Goal: Navigation & Orientation: Find specific page/section

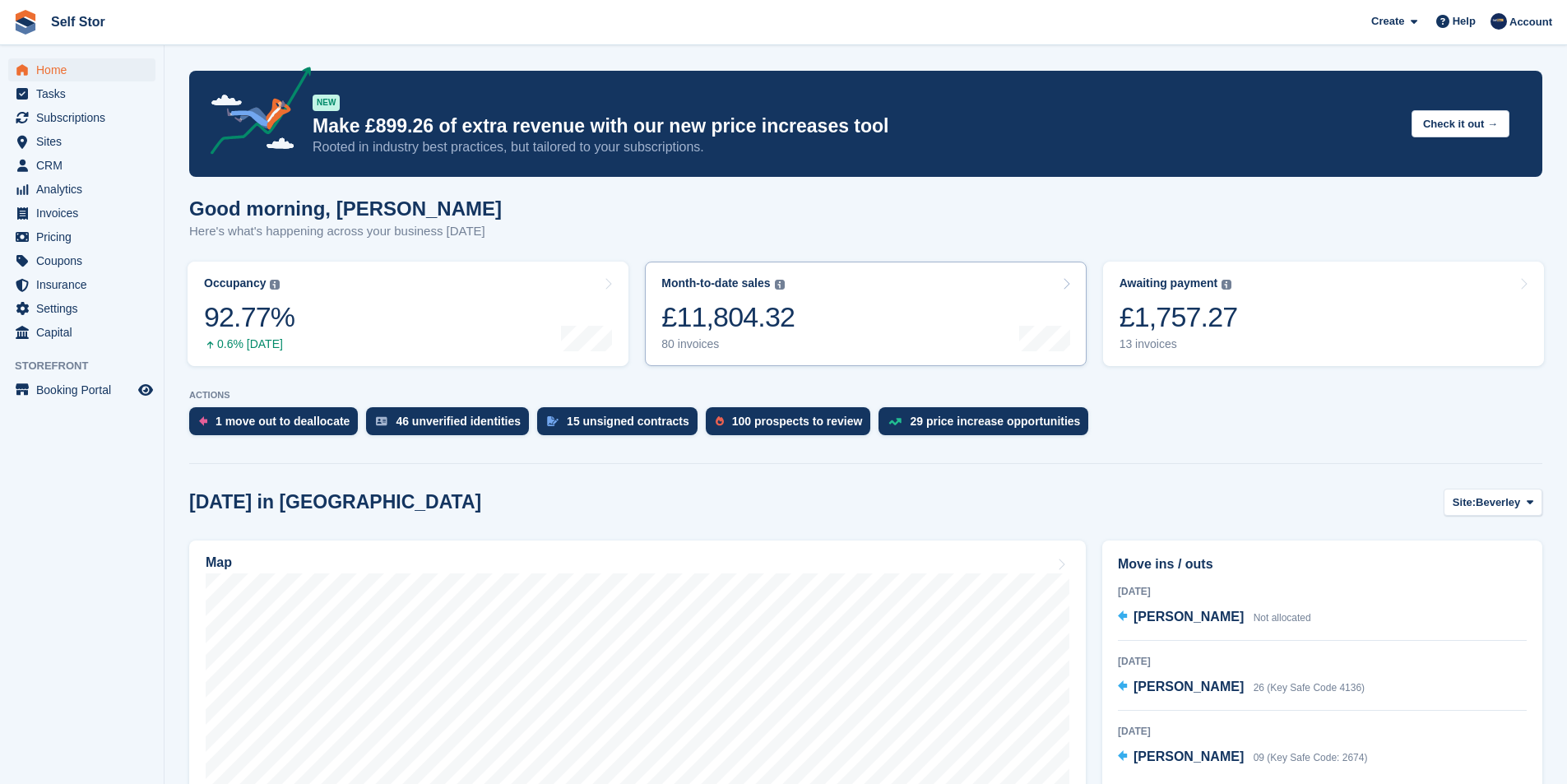
scroll to position [329, 0]
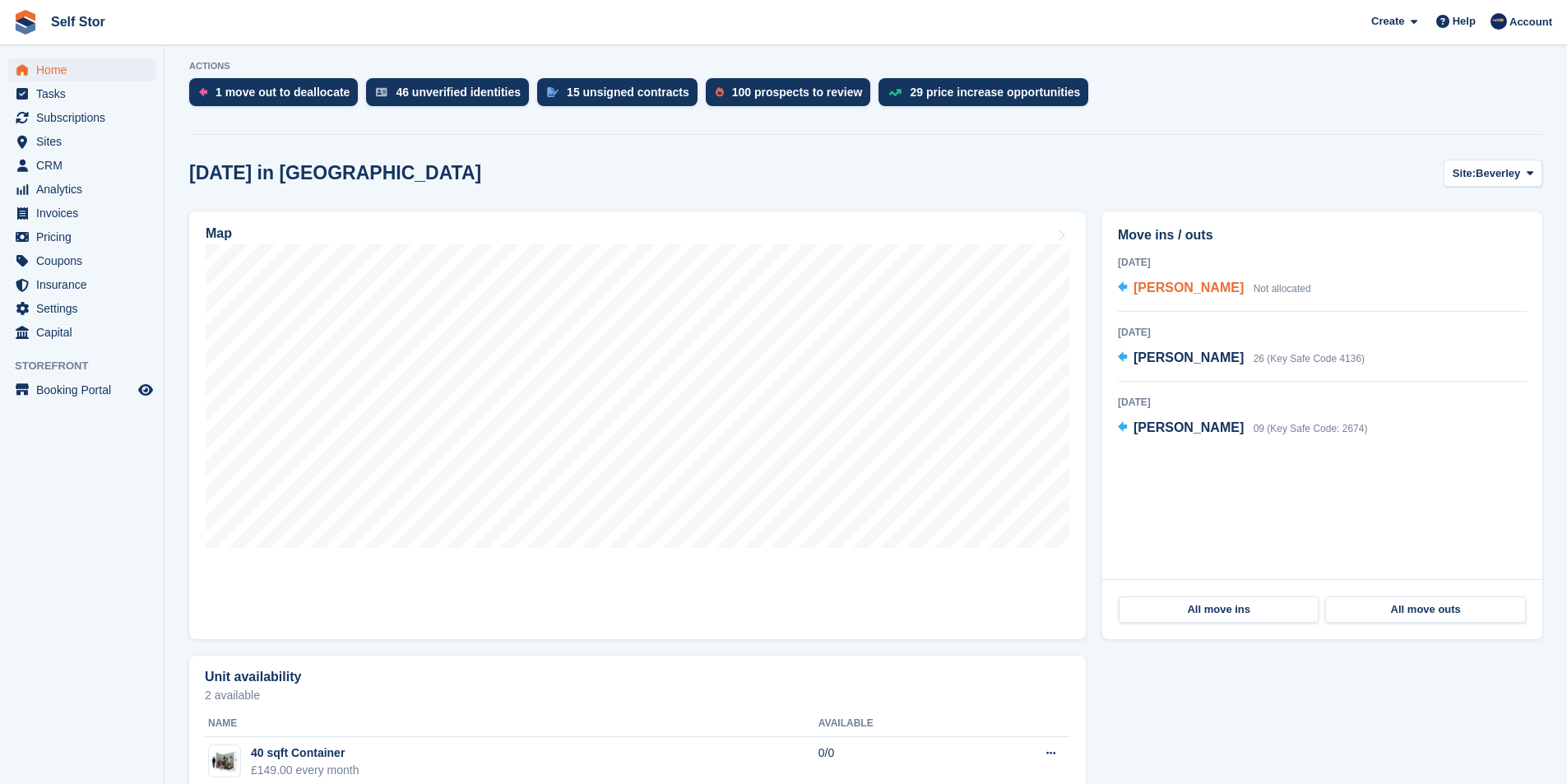
click at [1164, 287] on span "[PERSON_NAME]" at bounding box center [1188, 287] width 110 height 14
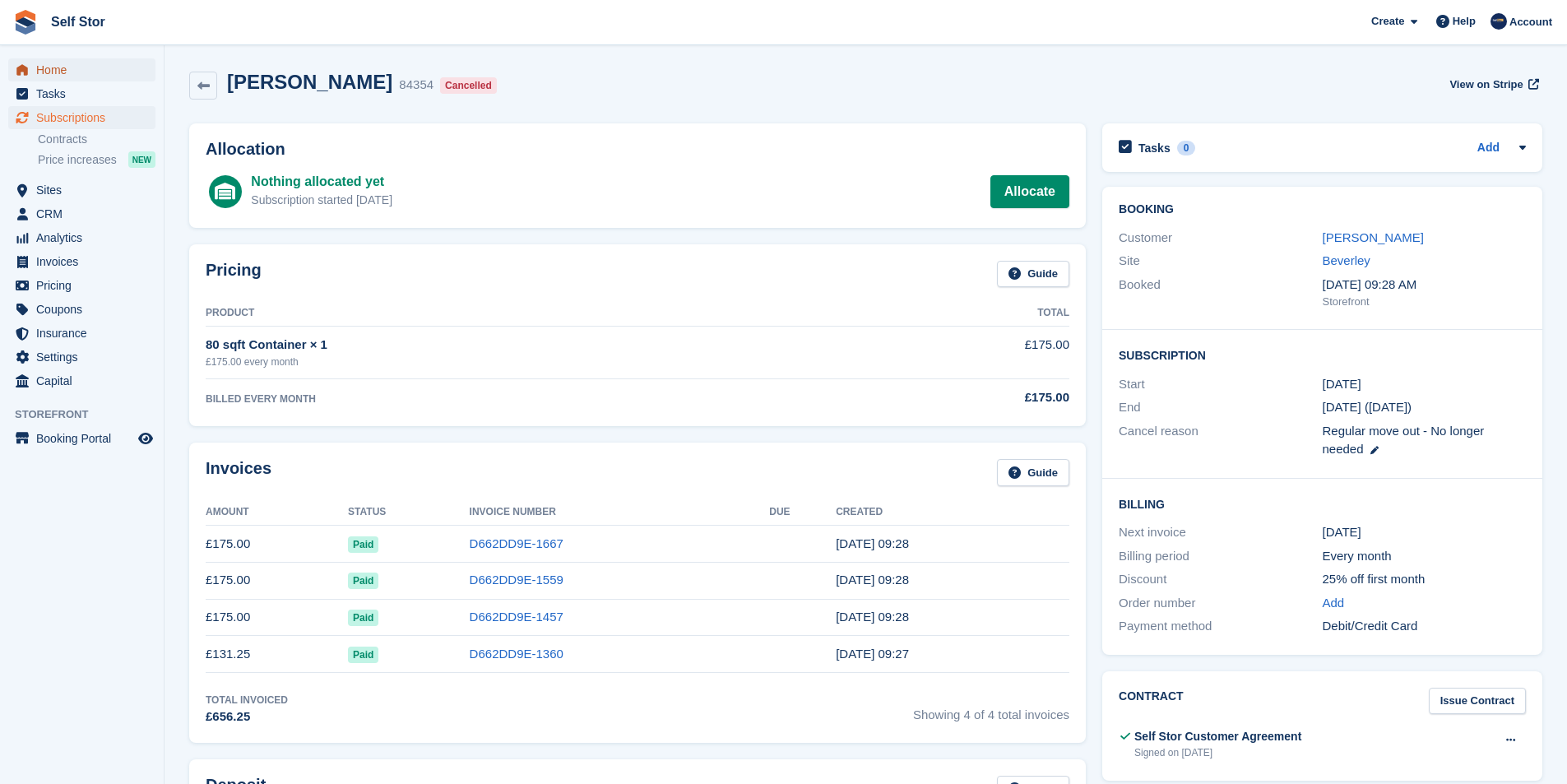
click at [55, 66] on span "Home" at bounding box center [85, 69] width 99 height 23
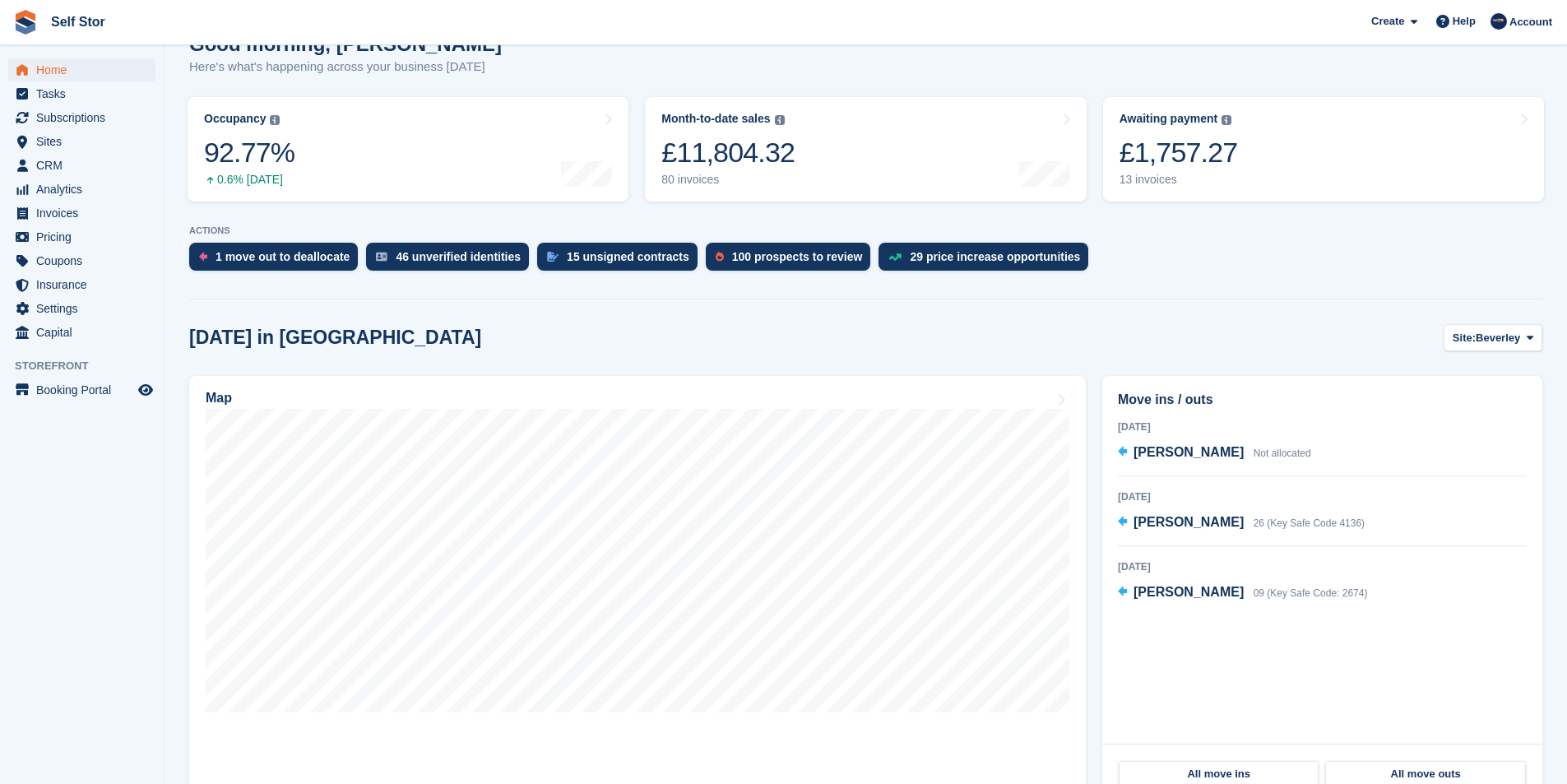
scroll to position [247, 0]
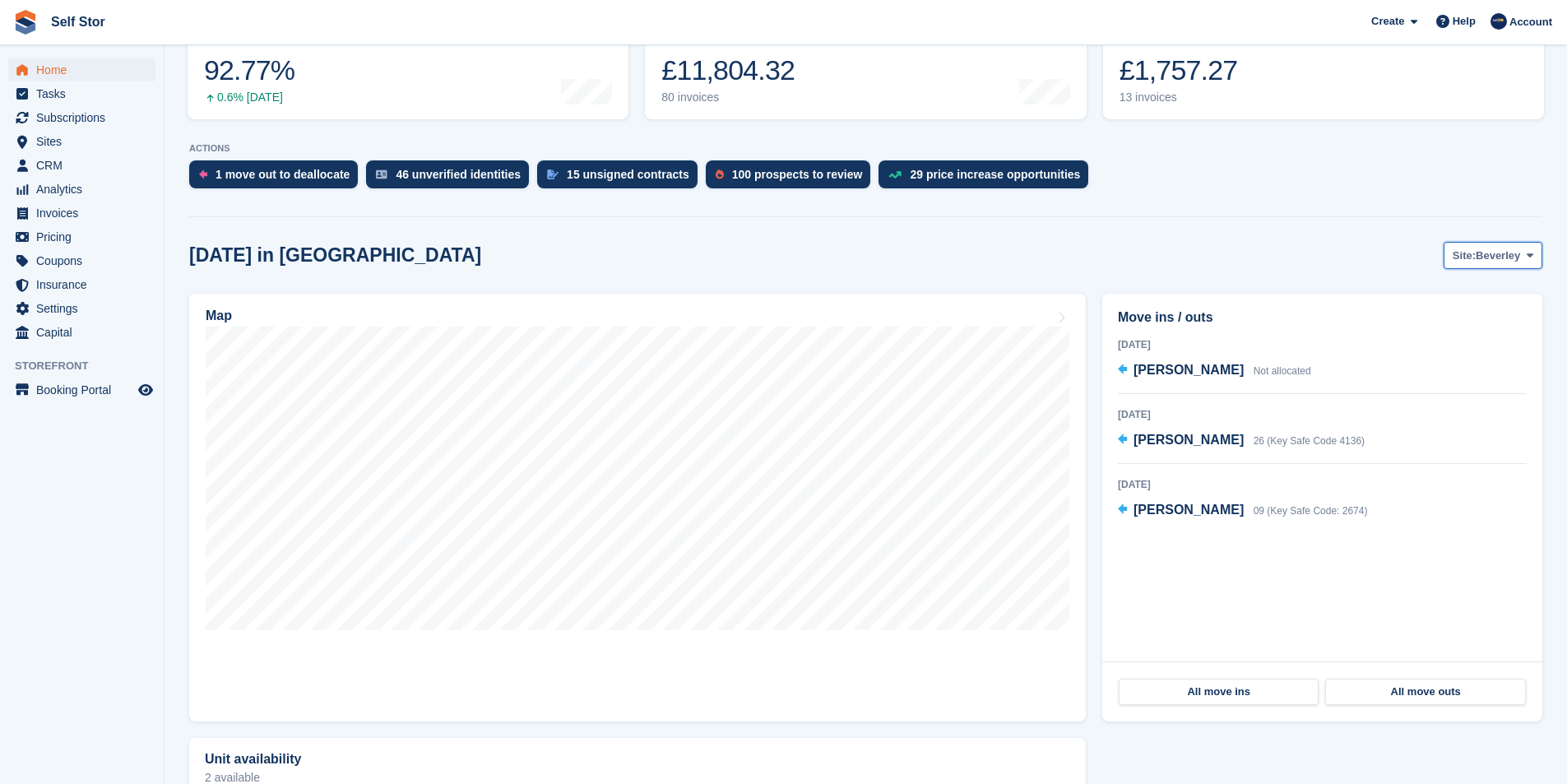
click at [1472, 254] on span "Site:" at bounding box center [1464, 256] width 23 height 17
click at [1426, 325] on link "Hull" at bounding box center [1464, 324] width 143 height 30
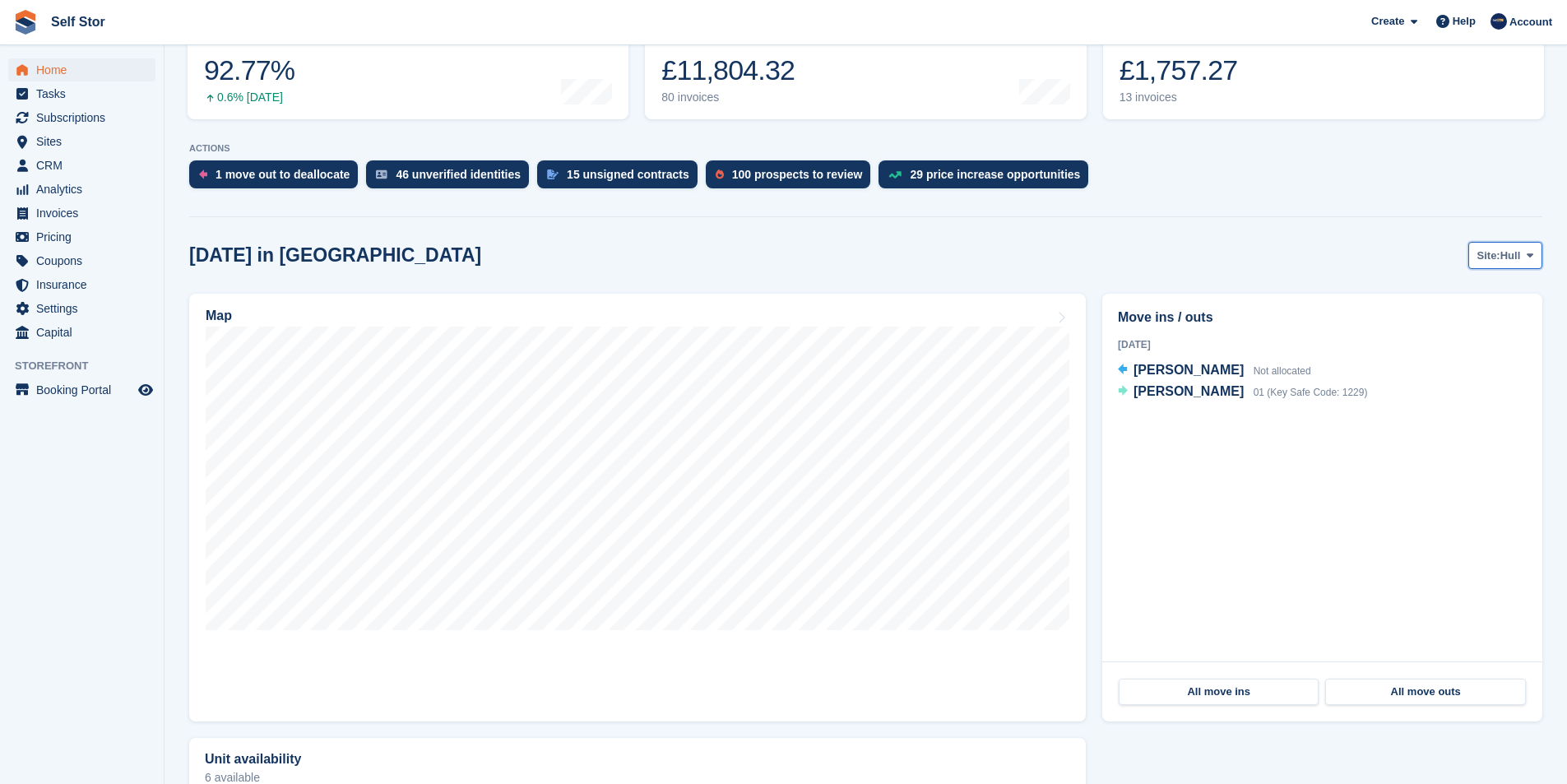
click at [1534, 258] on span at bounding box center [1529, 255] width 13 height 13
click at [1471, 295] on link "Beverley" at bounding box center [1464, 294] width 143 height 30
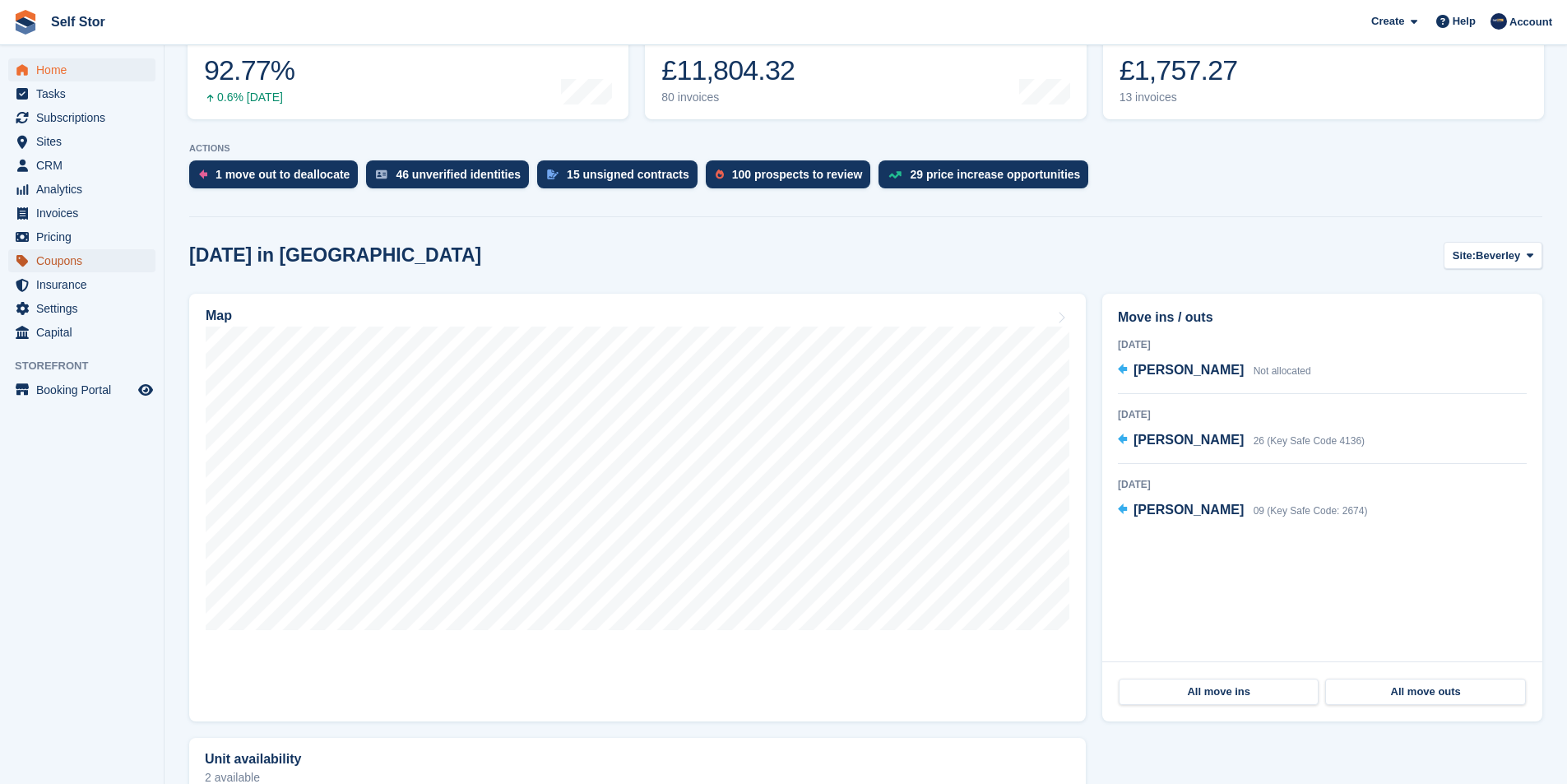
click at [73, 261] on span "Coupons" at bounding box center [85, 260] width 99 height 23
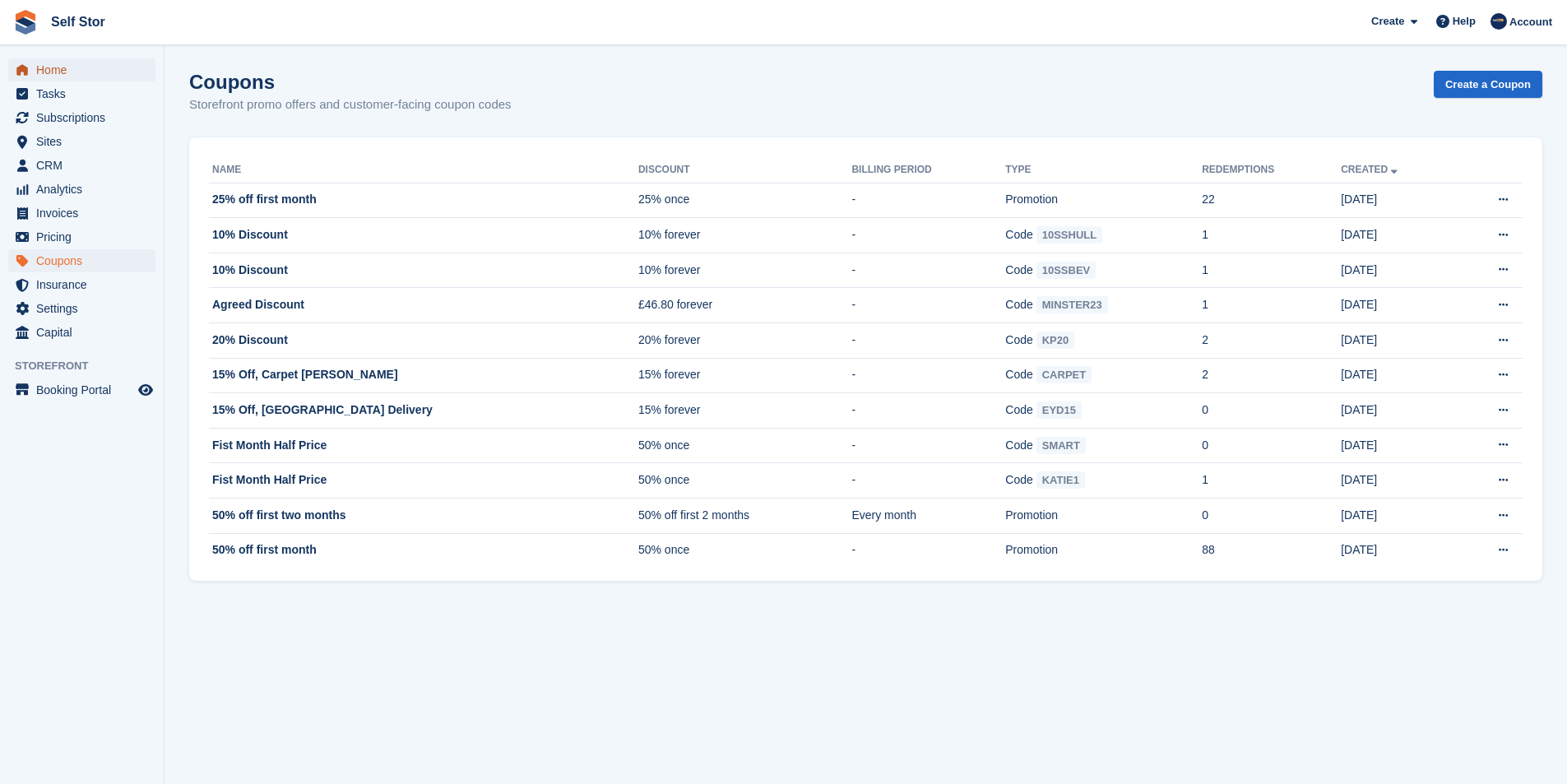
click at [65, 73] on span "Home" at bounding box center [85, 69] width 99 height 23
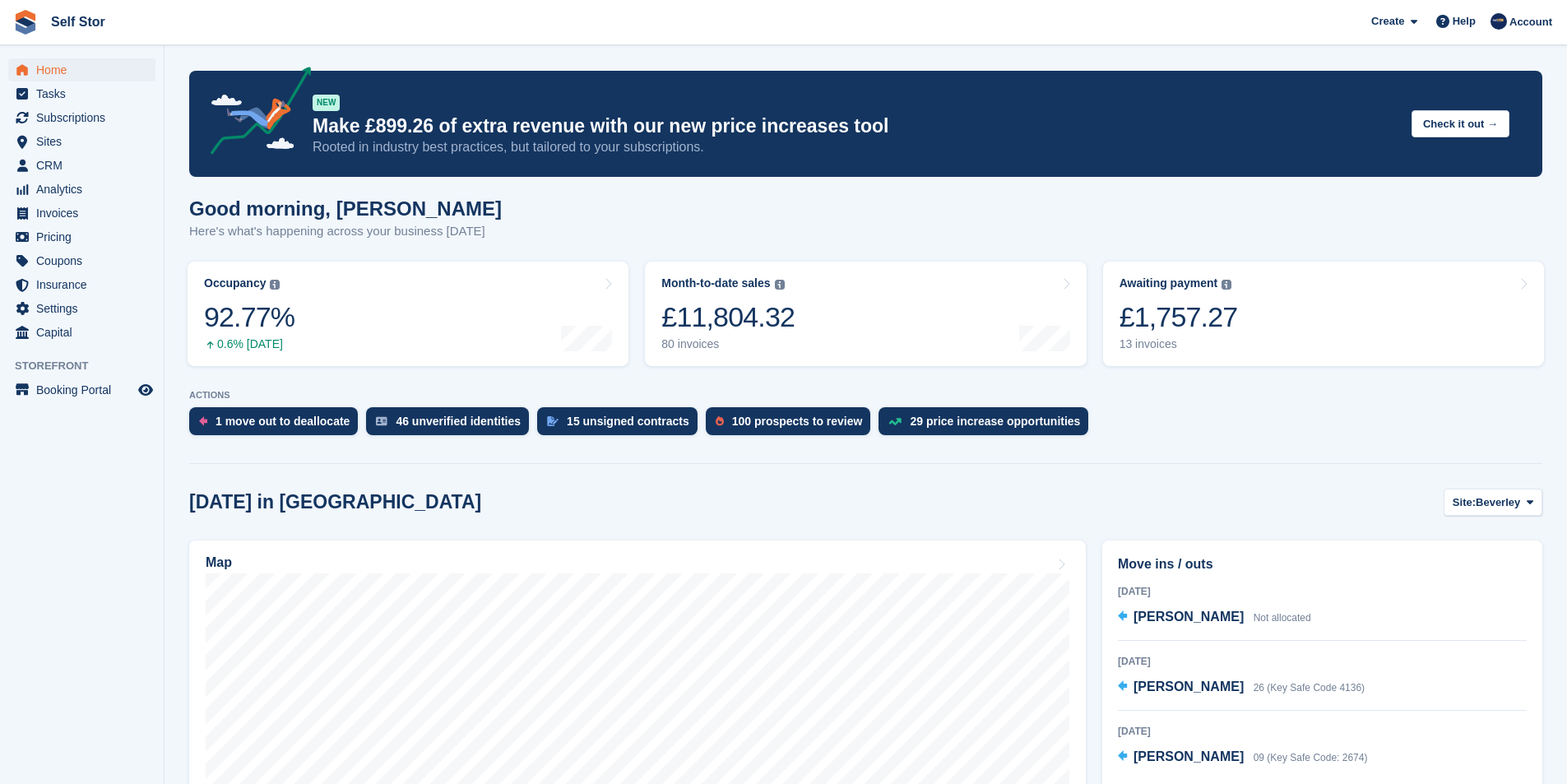
scroll to position [247, 0]
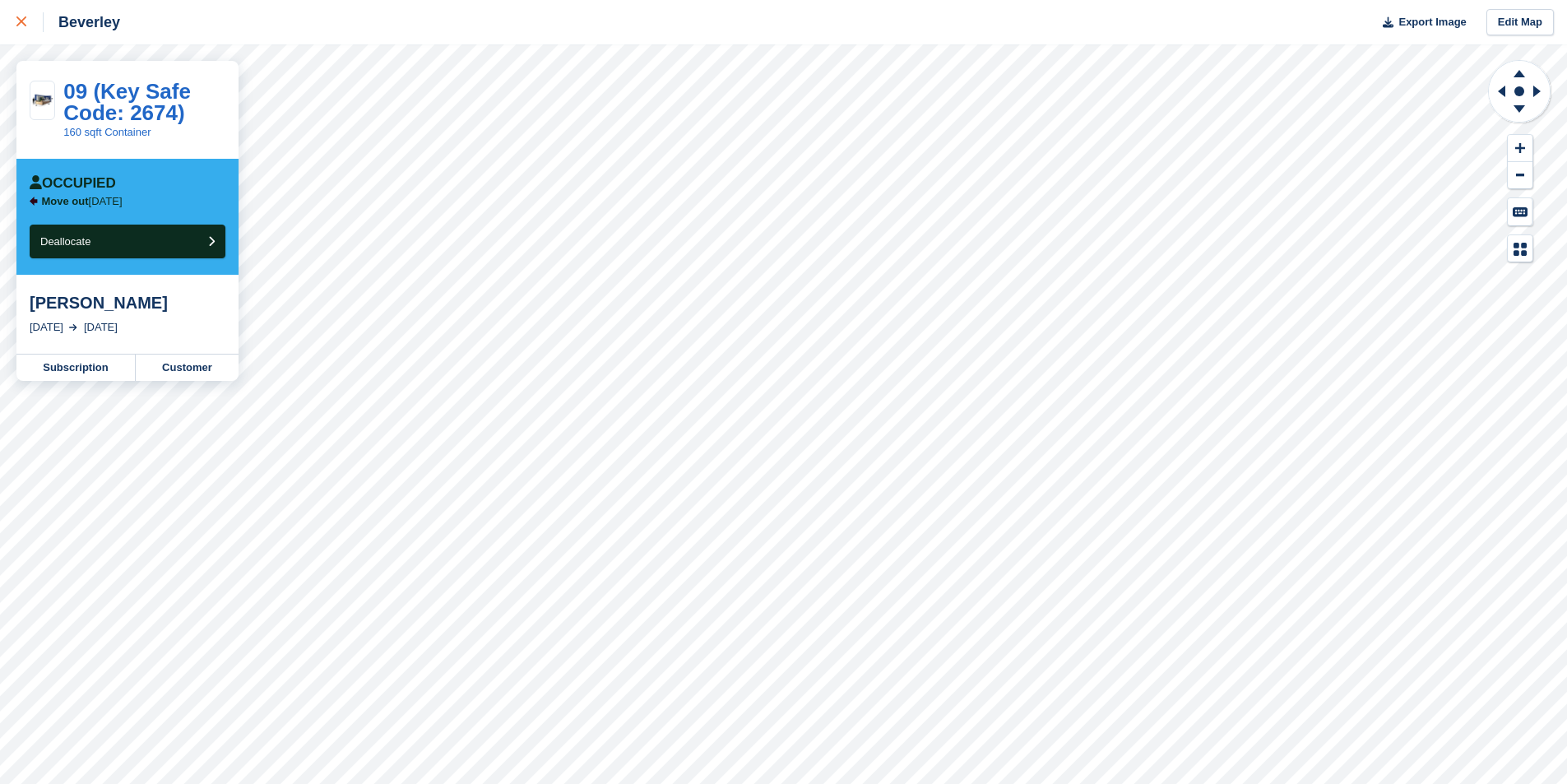
click at [22, 17] on div at bounding box center [30, 22] width 27 height 20
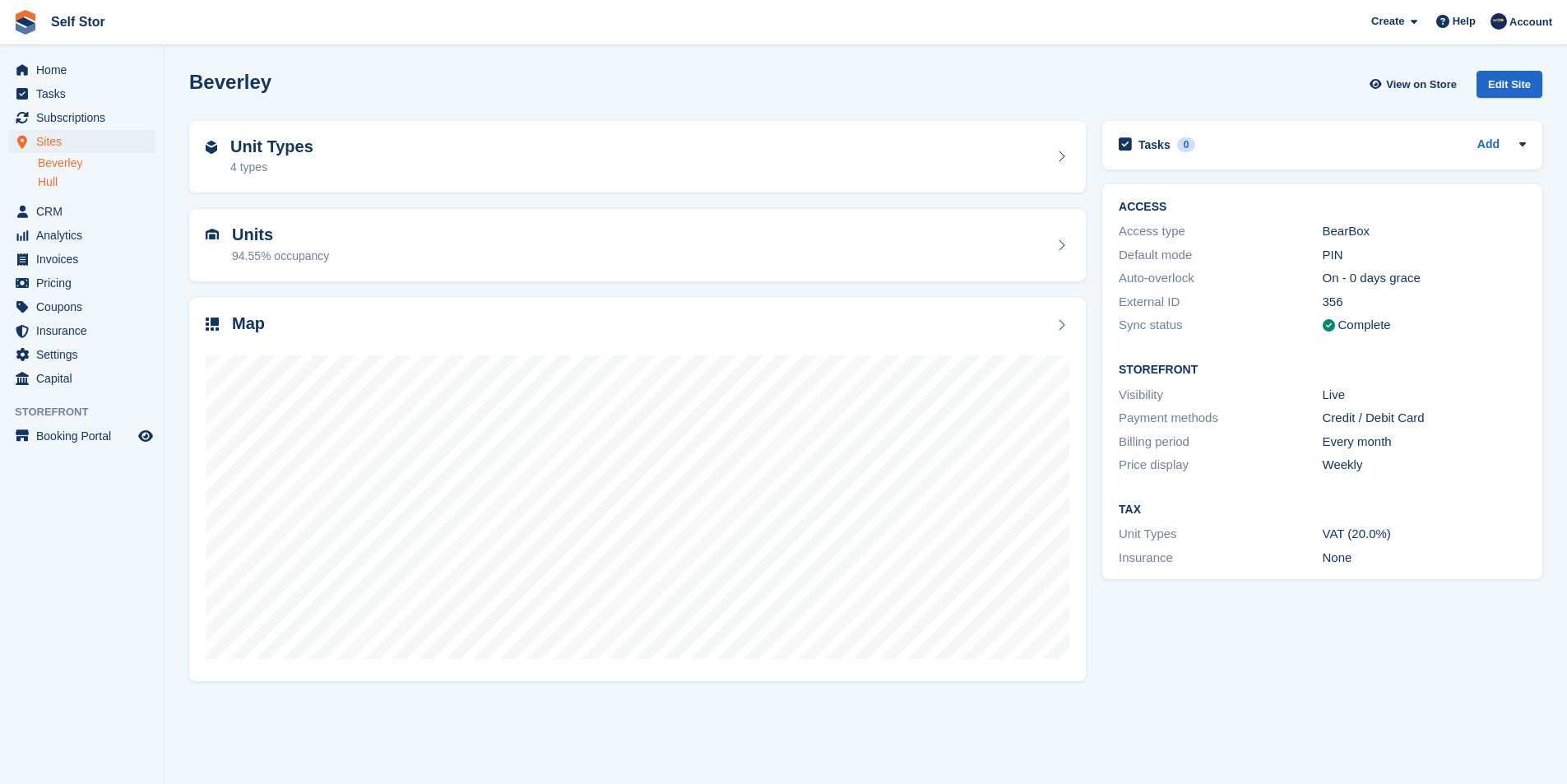
click at [57, 176] on link "Hull" at bounding box center [96, 182] width 118 height 16
